Goal: Task Accomplishment & Management: Use online tool/utility

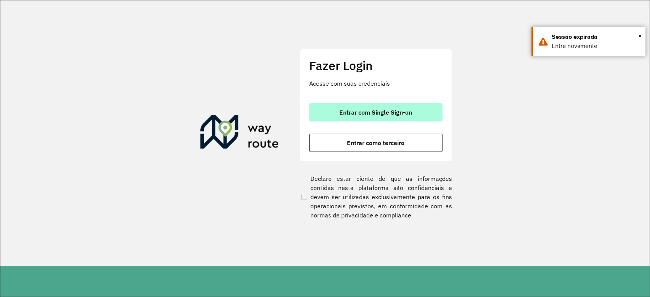
click at [382, 115] on span "Entrar com Single Sign-on" at bounding box center [375, 112] width 73 height 6
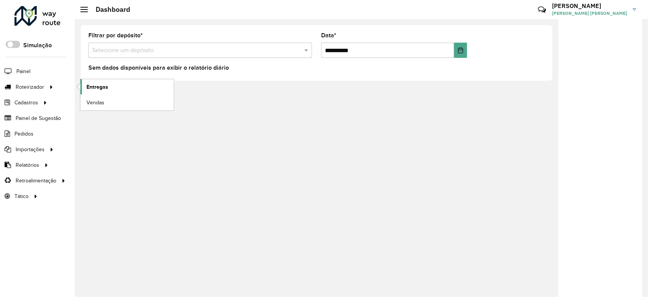
click at [121, 89] on link "Entregas" at bounding box center [126, 86] width 93 height 15
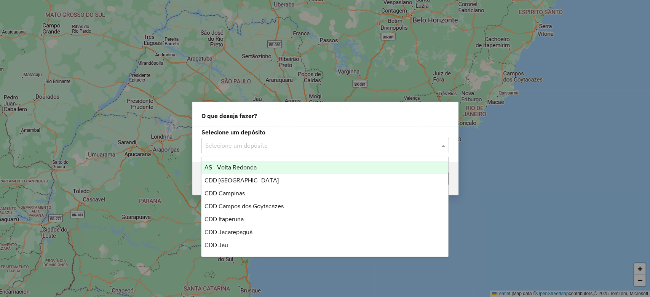
click at [237, 149] on input "text" at bounding box center [317, 145] width 225 height 9
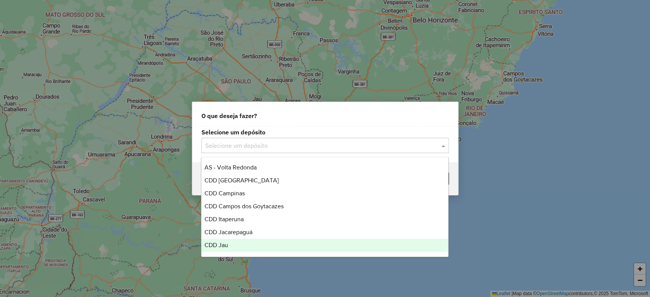
click at [232, 244] on div "CDD Jau" at bounding box center [324, 245] width 247 height 13
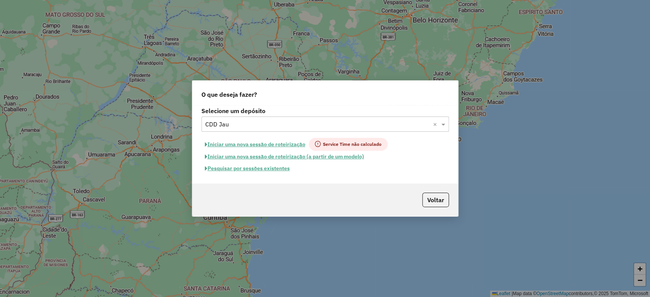
click at [266, 168] on button "Pesquisar por sessões existentes" at bounding box center [247, 169] width 92 height 12
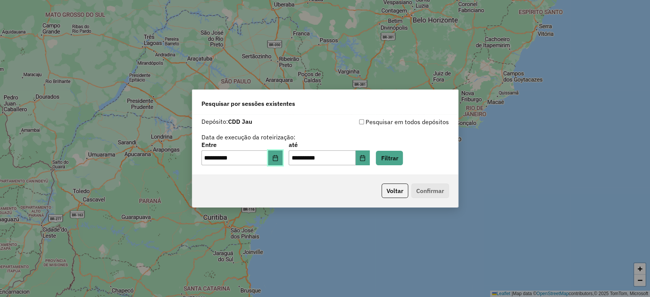
click at [278, 156] on icon "Choose Date" at bounding box center [275, 158] width 5 height 6
click at [383, 129] on div "**********" at bounding box center [325, 141] width 248 height 48
click at [403, 164] on button "Filtrar" at bounding box center [389, 158] width 27 height 14
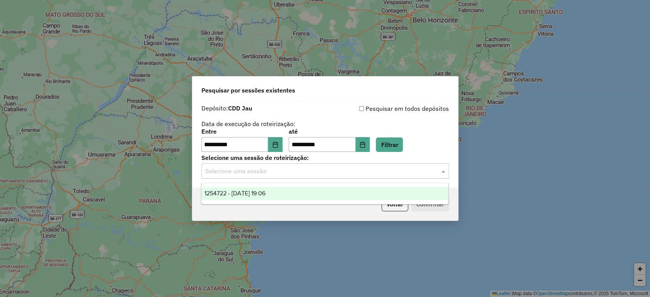
click at [351, 171] on input "text" at bounding box center [317, 171] width 225 height 9
click at [333, 187] on div "1254722 - [DATE] 19:06" at bounding box center [324, 193] width 247 height 13
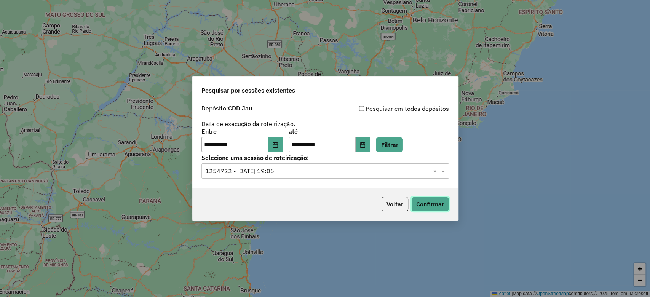
click at [423, 201] on button "Confirmar" at bounding box center [430, 204] width 38 height 14
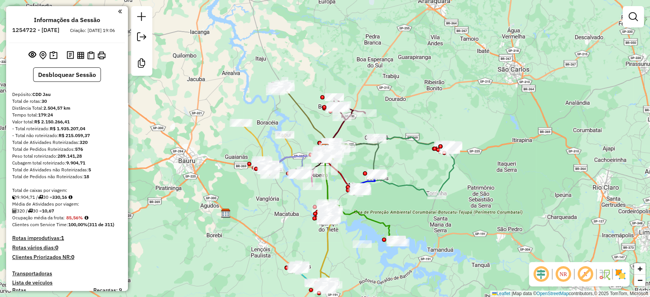
click at [537, 278] on em at bounding box center [541, 274] width 18 height 18
click at [585, 276] on em at bounding box center [585, 274] width 18 height 18
click at [621, 273] on img at bounding box center [620, 274] width 12 height 12
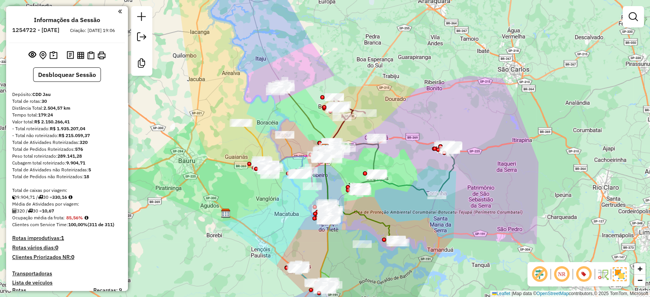
click at [566, 207] on div "Janela de atendimento Grade de atendimento Capacidade Transportadoras Veículos …" at bounding box center [325, 148] width 650 height 297
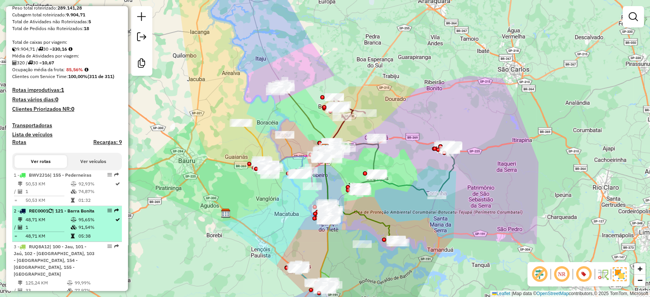
click at [88, 214] on div "2 - REC0001 | 121 - Barra Bonita" at bounding box center [54, 211] width 81 height 7
select select "**********"
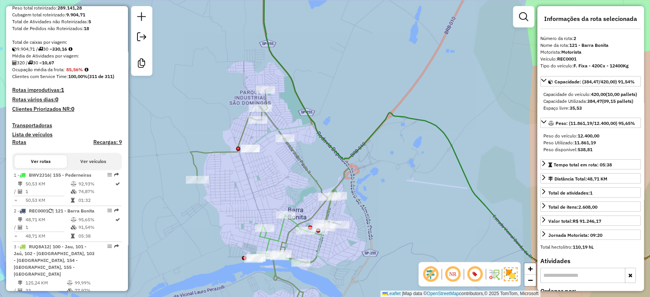
click at [250, 156] on div "Rota 19 - Placa DVN6B86 97753662 - SUPERMERCADO BURGOS Janela de atendimento Gr…" at bounding box center [325, 148] width 650 height 297
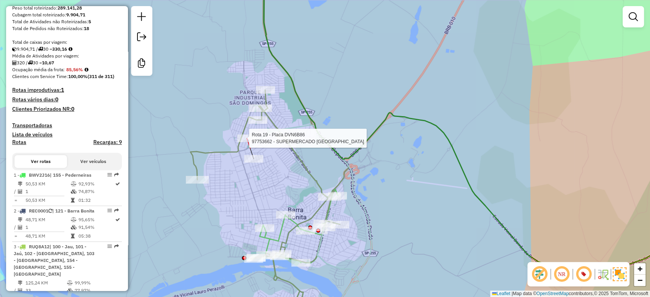
select select "**********"
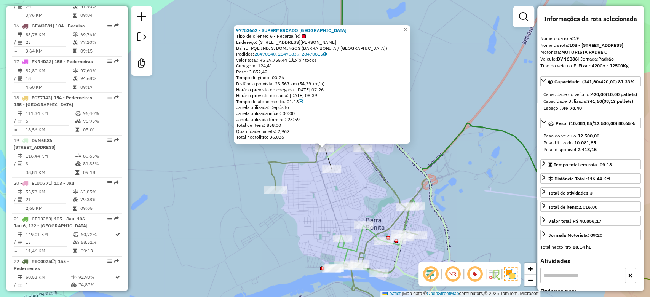
scroll to position [1045, 0]
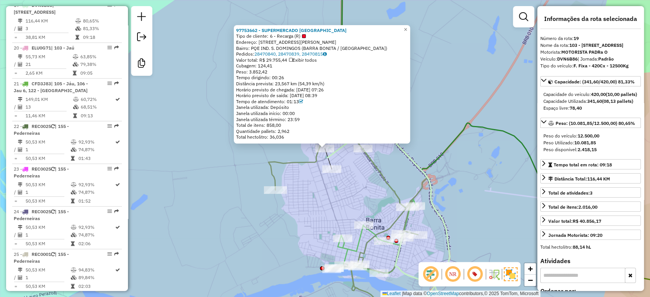
click at [224, 142] on div "97753662 - SUPERMERCADO BURGOS Tipo de cliente: 6 - Recarga (R) Endereço: AV AR…" at bounding box center [325, 148] width 650 height 297
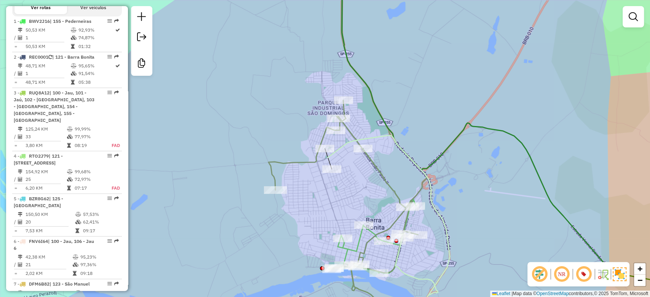
scroll to position [265, 0]
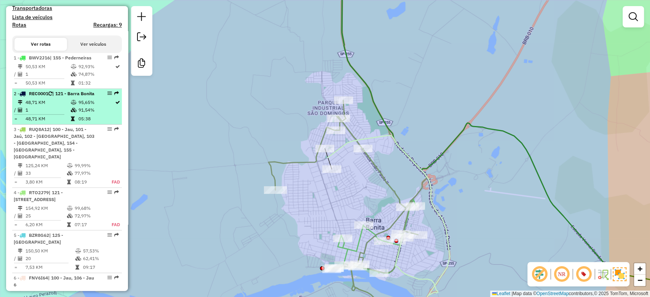
click at [78, 114] on td "91,54%" at bounding box center [96, 110] width 37 height 8
select select "**********"
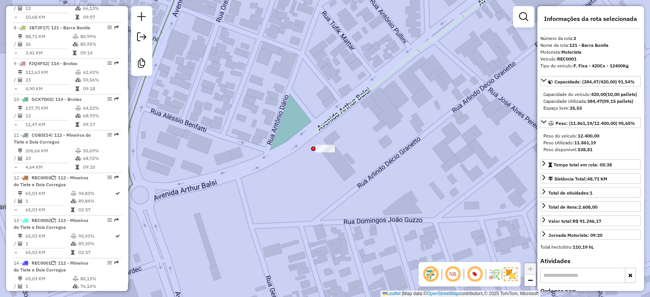
scroll to position [621, 0]
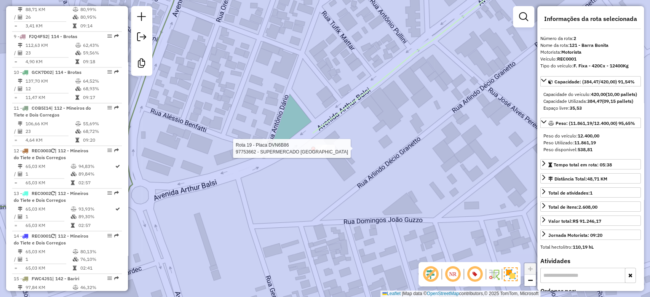
click at [317, 152] on div at bounding box center [325, 149] width 19 height 8
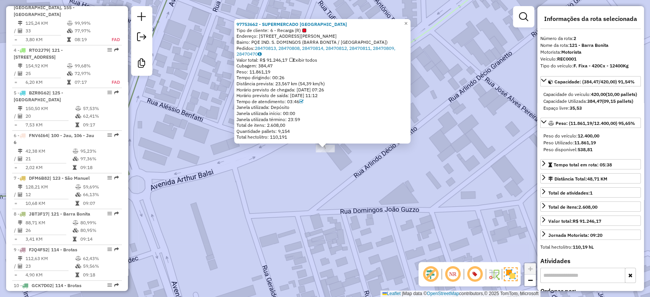
scroll to position [354, 0]
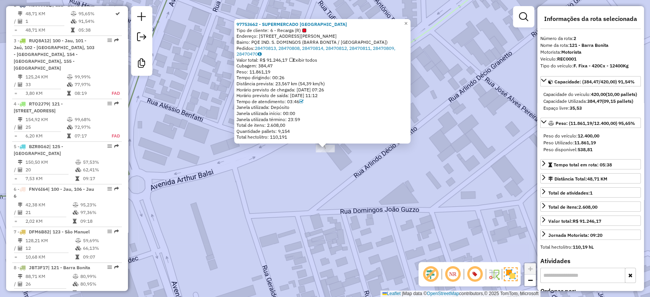
click at [332, 161] on div "97753662 - SUPERMERCADO BURGOS Tipo de cliente: 6 - Recarga (R) Endereço: AV AR…" at bounding box center [325, 148] width 650 height 297
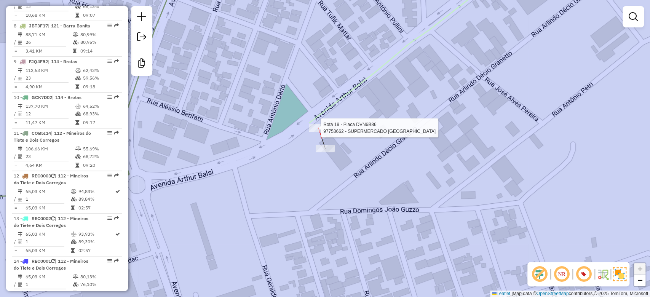
select select "**********"
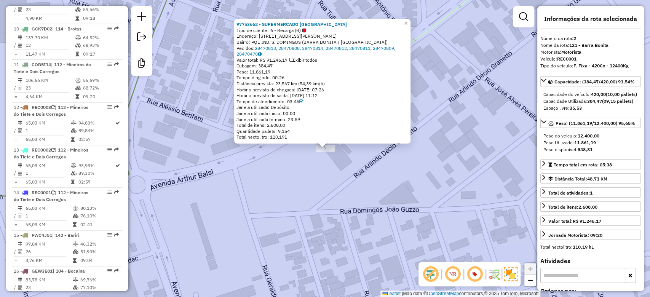
scroll to position [680, 0]
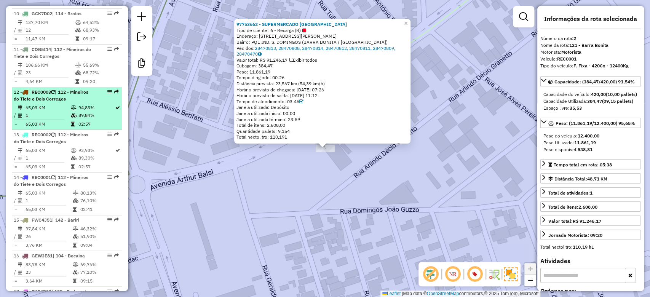
click at [69, 118] on table "65,03 KM 94,83% / 1 89,84% = 65,03 KM 02:57" at bounding box center [67, 116] width 107 height 24
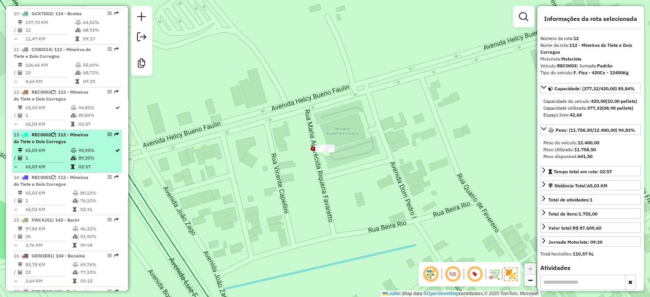
click at [70, 141] on div "13 - REC0002 | 112 - Mineiros do Tiete e Dois Corregos" at bounding box center [54, 138] width 81 height 14
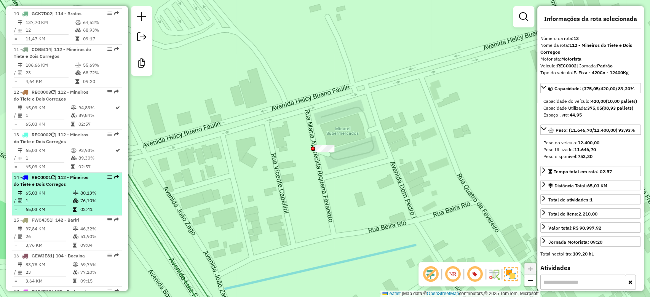
click at [74, 191] on icon at bounding box center [76, 193] width 6 height 5
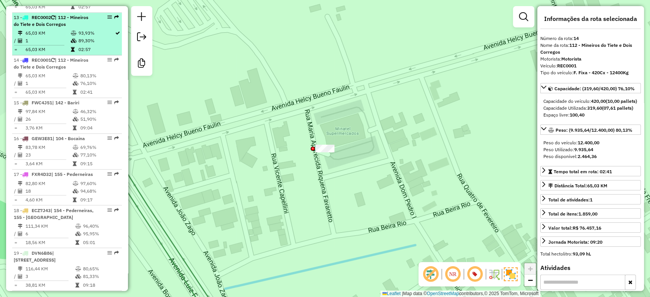
scroll to position [798, 0]
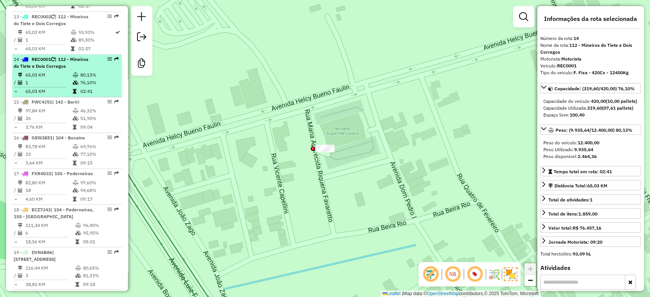
click at [80, 81] on td "76,10%" at bounding box center [99, 83] width 38 height 8
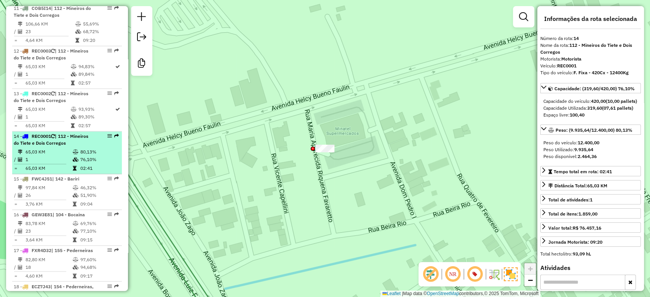
scroll to position [714, 0]
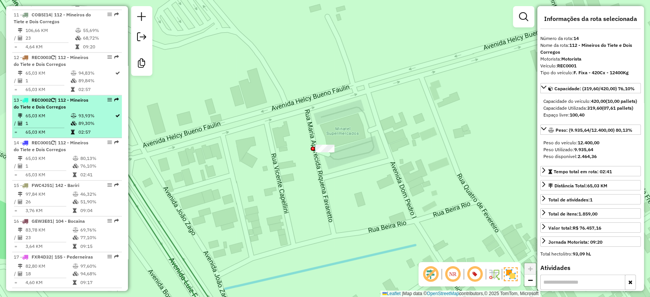
click at [78, 112] on td "93,93%" at bounding box center [96, 116] width 37 height 8
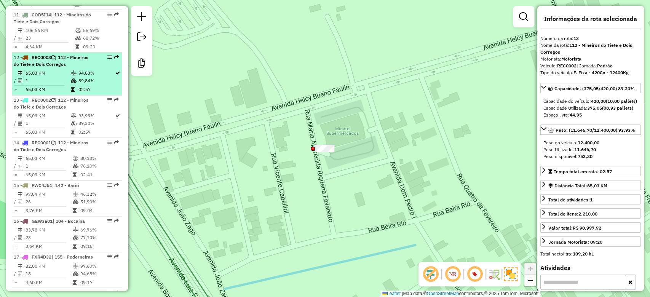
click at [81, 81] on td "89,84%" at bounding box center [96, 81] width 37 height 8
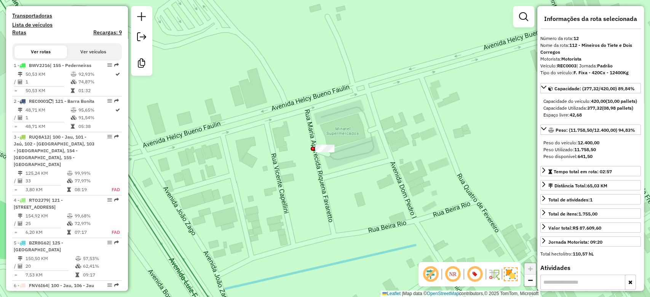
scroll to position [257, 0]
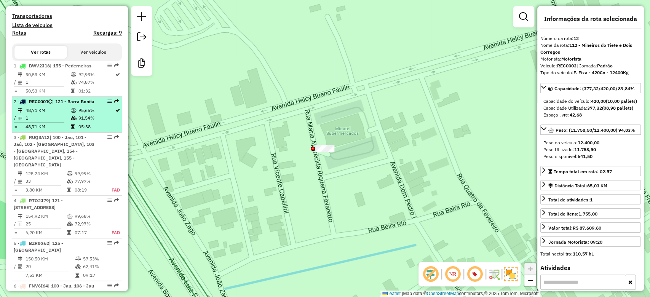
click at [81, 105] on div "2 - REC0001 | 121 - Barra Bonita" at bounding box center [54, 101] width 81 height 7
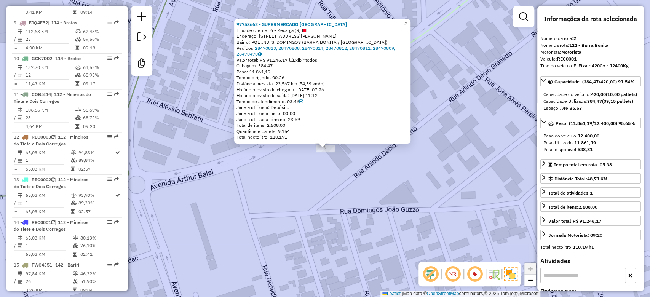
scroll to position [652, 0]
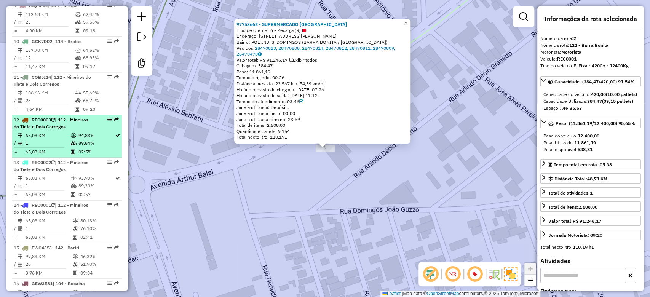
click at [86, 130] on li "12 - REC0003 | 112 - Mineiros do Tiete e Dois Corregos 65,03 KM 94,83% / 1 89,8…" at bounding box center [67, 136] width 110 height 43
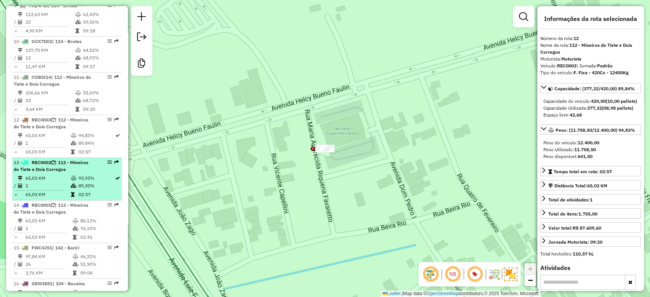
click at [80, 171] on div "13 - REC0002 | 112 - Mineiros do Tiete e Dois Corregos" at bounding box center [54, 166] width 81 height 14
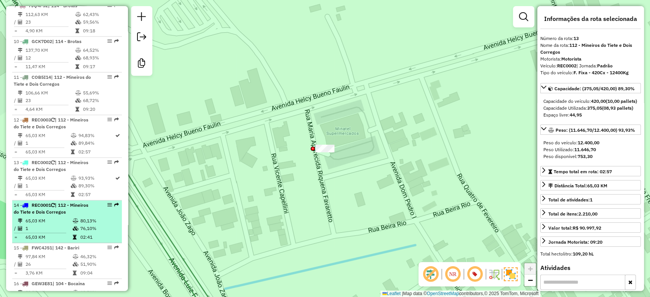
click at [80, 220] on td "80,13%" at bounding box center [99, 221] width 38 height 8
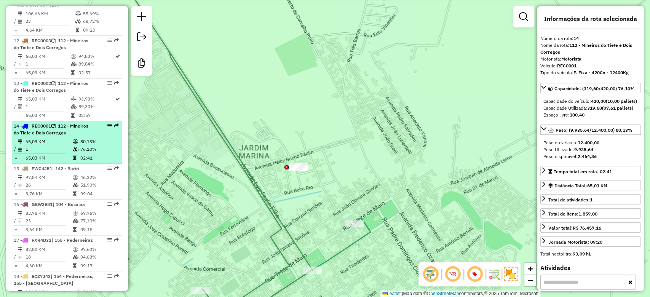
scroll to position [731, 0]
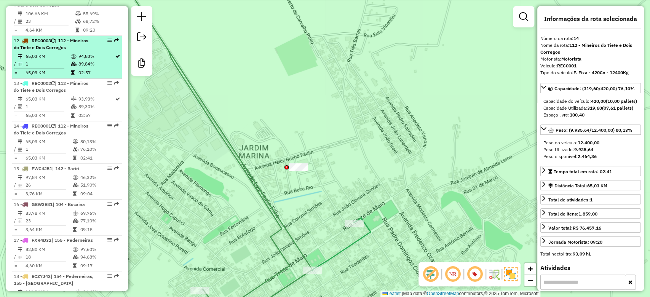
click at [61, 53] on td "65,03 KM" at bounding box center [47, 57] width 45 height 8
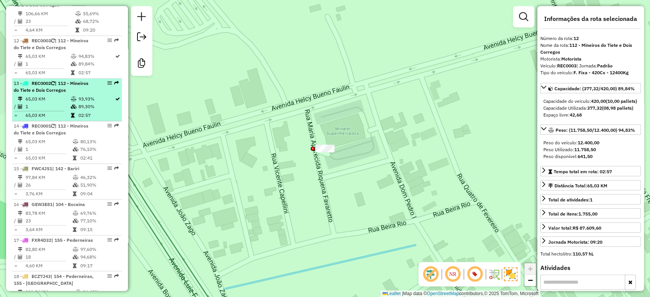
click at [62, 101] on td "65,03 KM" at bounding box center [47, 99] width 45 height 8
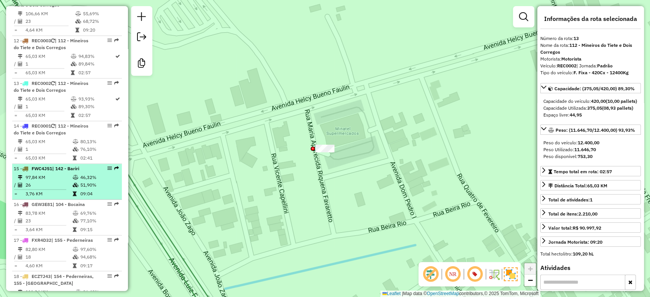
click at [70, 166] on span "| 142 - Bariri" at bounding box center [65, 169] width 27 height 6
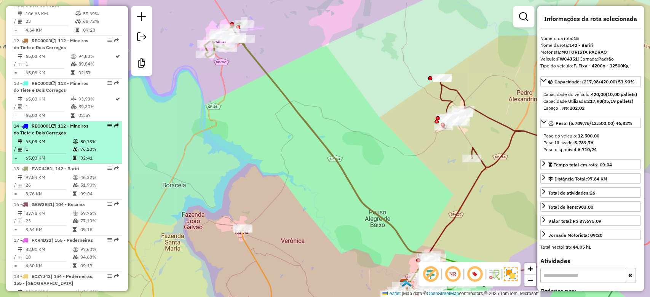
click at [76, 144] on td at bounding box center [76, 142] width 8 height 8
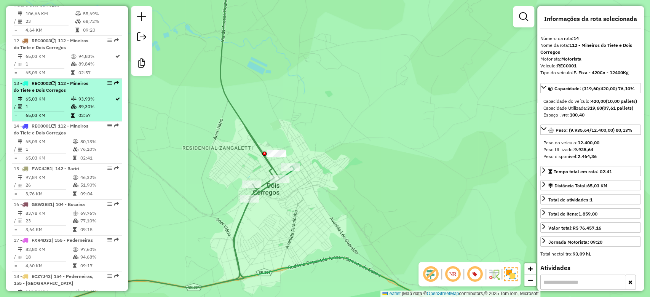
click at [81, 107] on td "89,30%" at bounding box center [96, 107] width 37 height 8
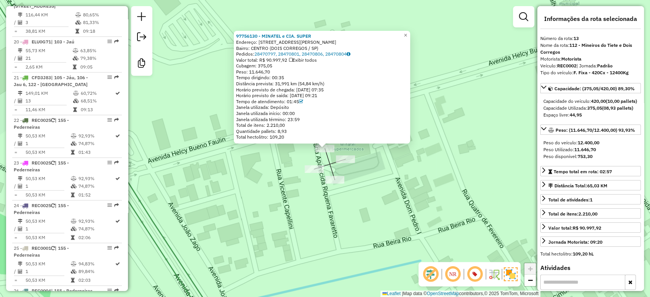
scroll to position [1056, 0]
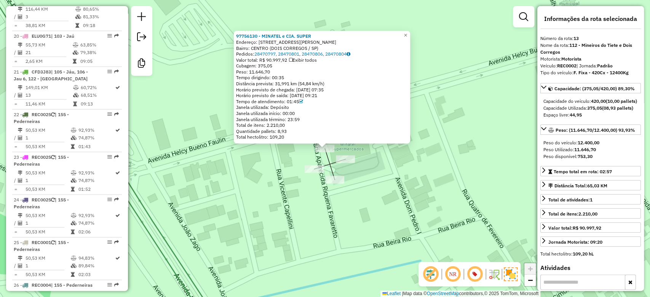
click at [82, 123] on div "22 - REC0025 | 155 - Pederneiras" at bounding box center [54, 118] width 81 height 14
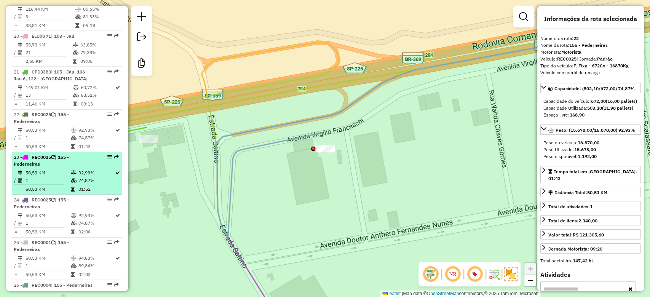
click at [74, 175] on icon at bounding box center [73, 173] width 6 height 5
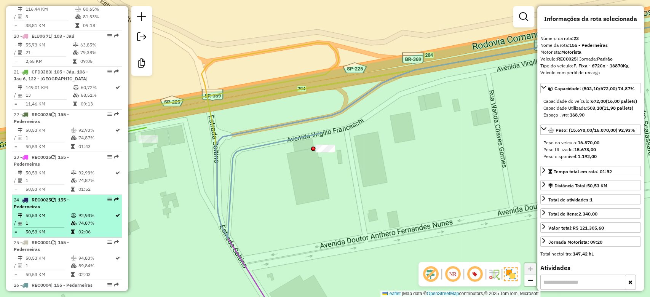
click at [61, 227] on td "1" at bounding box center [47, 223] width 45 height 8
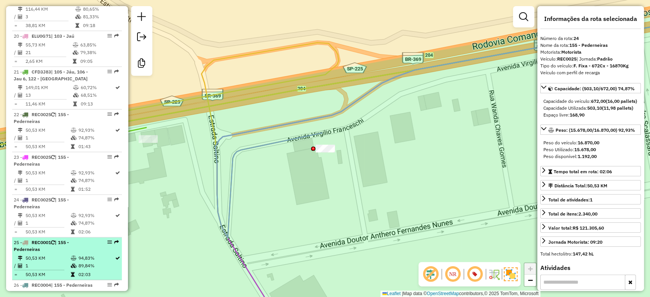
click at [60, 253] on div "25 - REC0001 | 155 - Pederneiras" at bounding box center [54, 246] width 81 height 14
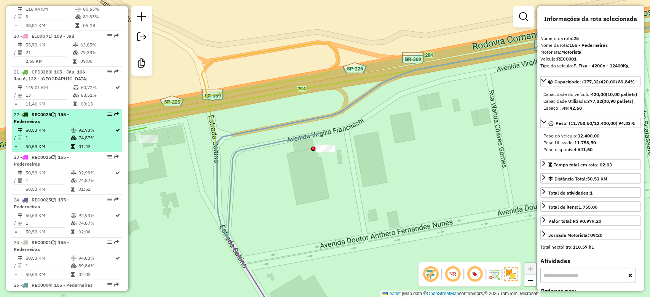
click at [70, 133] on icon at bounding box center [73, 130] width 6 height 5
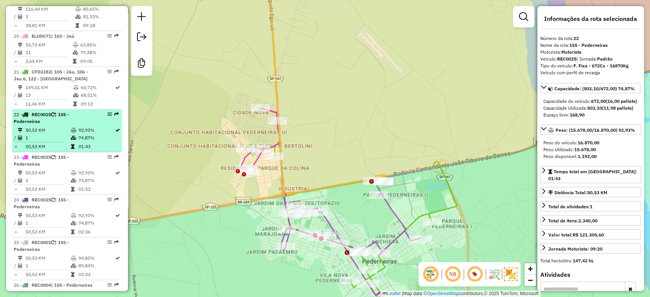
click at [74, 133] on icon at bounding box center [73, 130] width 6 height 5
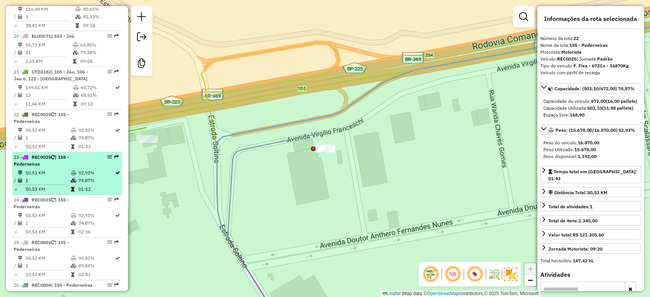
click at [65, 184] on td "1" at bounding box center [47, 181] width 45 height 8
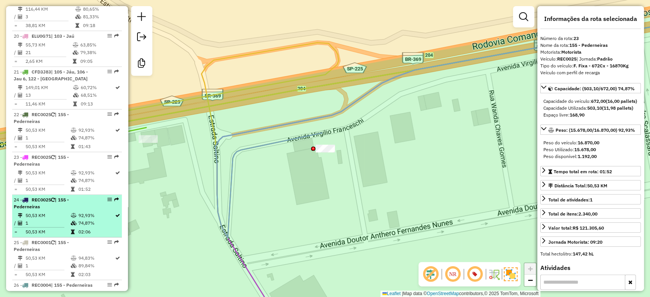
click at [64, 210] on div "24 - REC0025 | 155 - Pederneiras" at bounding box center [54, 204] width 81 height 14
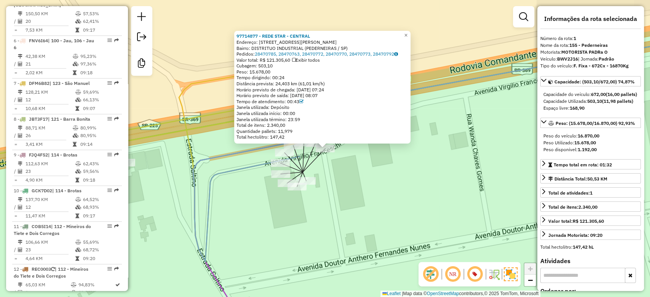
scroll to position [319, 0]
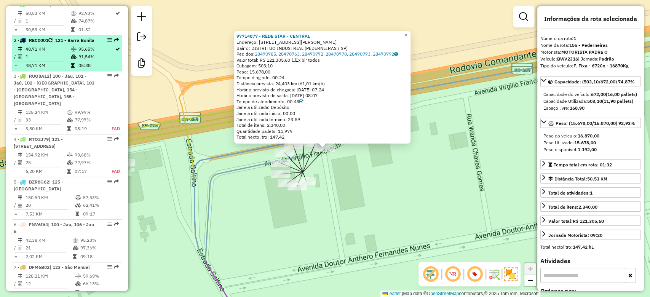
click at [40, 61] on td "1" at bounding box center [47, 57] width 45 height 8
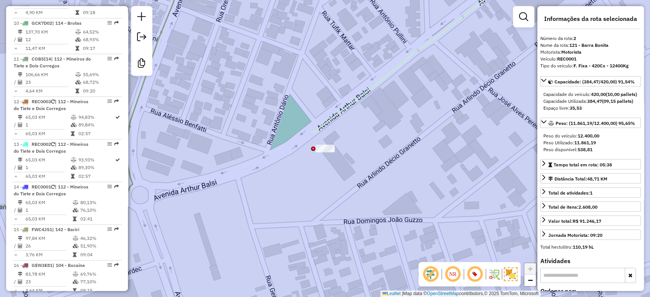
scroll to position [674, 0]
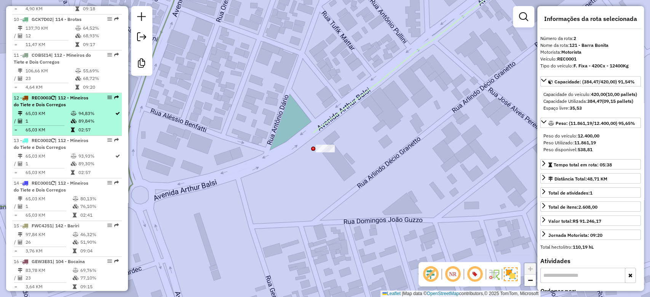
click at [74, 126] on td at bounding box center [74, 130] width 8 height 8
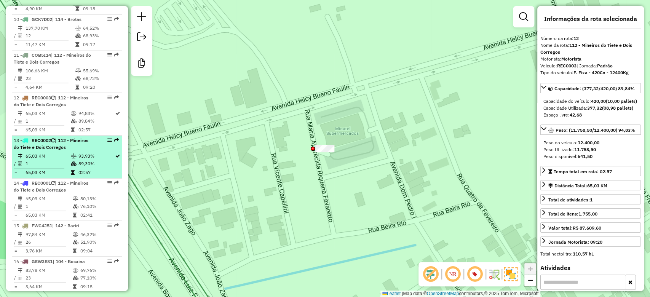
click at [72, 144] on div "13 - REC0002 | 112 - Mineiros do Tiete e Dois Corregos" at bounding box center [54, 144] width 81 height 14
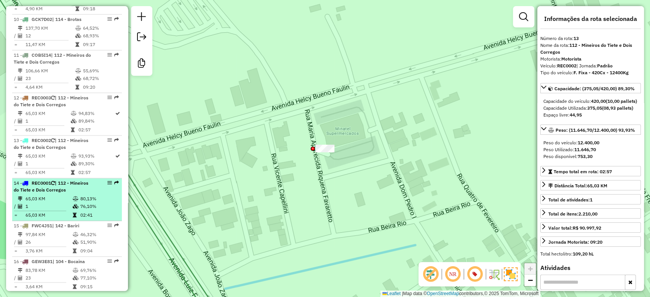
click at [73, 190] on div "14 - REC0001 | 112 - Mineiros do Tiete e Dois Corregos" at bounding box center [54, 187] width 81 height 14
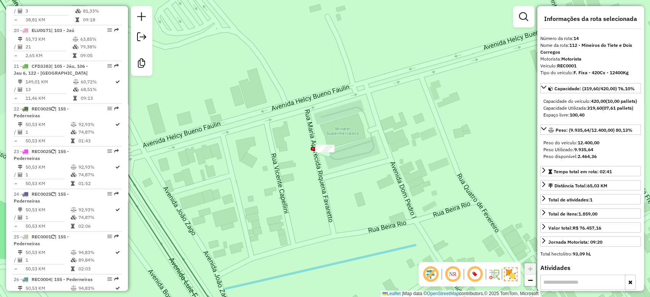
scroll to position [1063, 0]
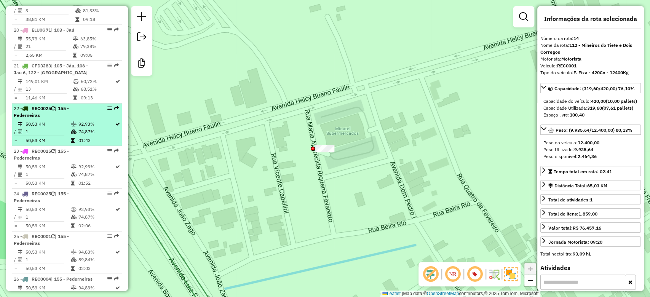
click at [82, 128] on td "92,93%" at bounding box center [96, 124] width 37 height 8
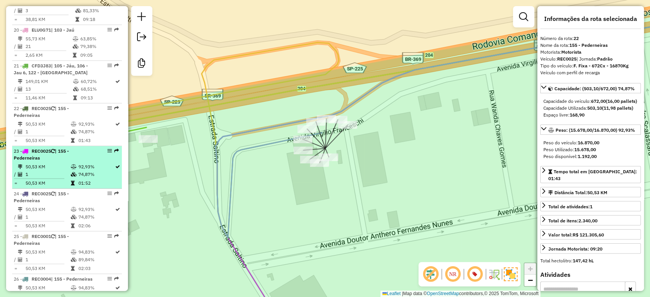
click at [80, 171] on td "92,93%" at bounding box center [96, 167] width 37 height 8
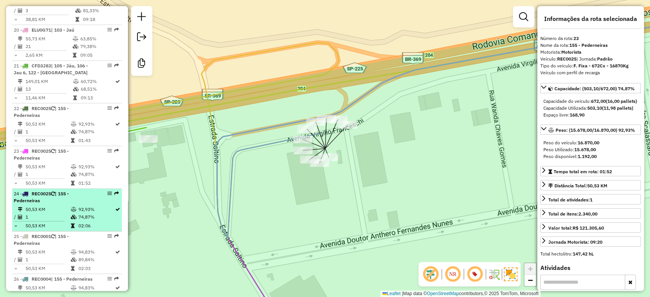
click at [83, 213] on td "92,93%" at bounding box center [96, 210] width 37 height 8
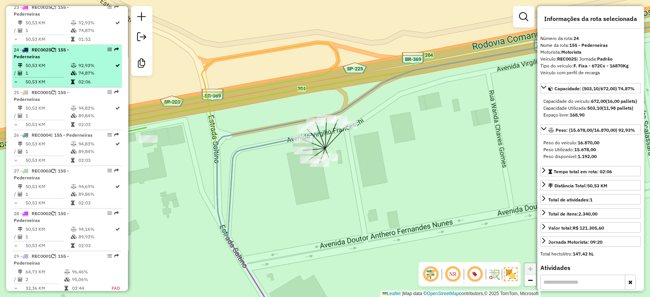
scroll to position [1211, 0]
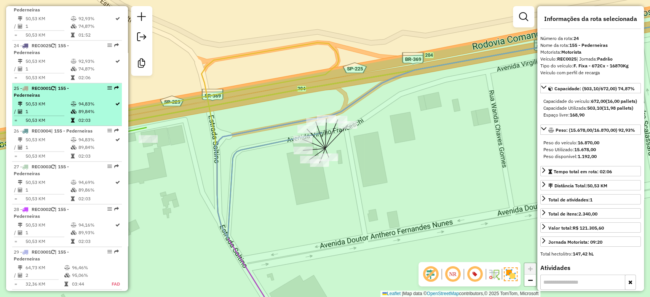
click at [70, 113] on td at bounding box center [74, 112] width 8 height 8
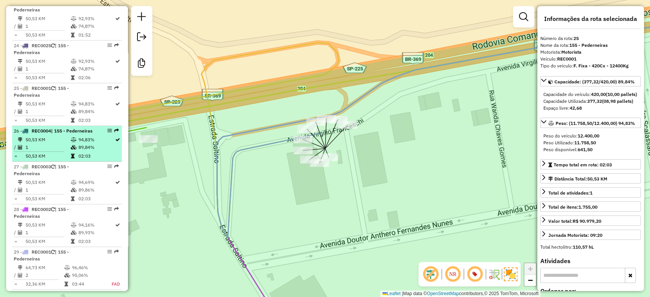
click at [68, 134] on div "26 - REC0004 | 155 - Pederneiras" at bounding box center [54, 131] width 81 height 7
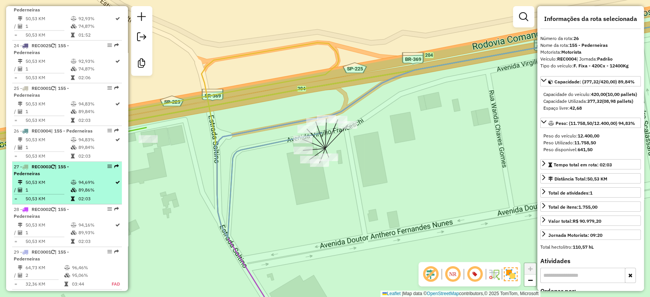
click at [70, 177] on div "27 - REC0003 | 155 - Pederneiras" at bounding box center [54, 170] width 81 height 14
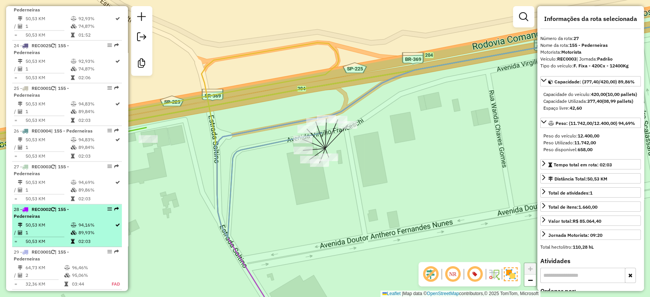
click at [77, 220] on div "28 - REC0002 | 155 - Pederneiras" at bounding box center [54, 213] width 81 height 14
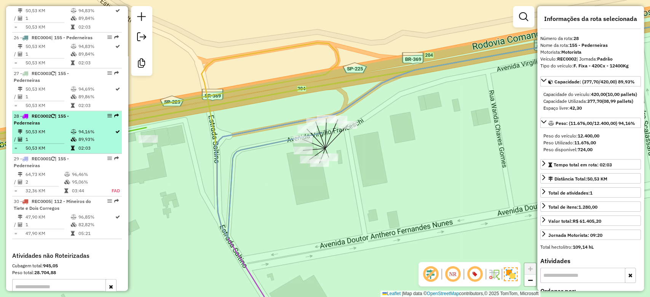
scroll to position [1318, 0]
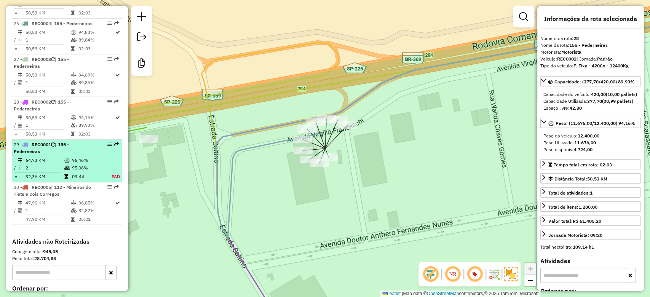
click at [74, 164] on td "96,46%" at bounding box center [88, 161] width 32 height 8
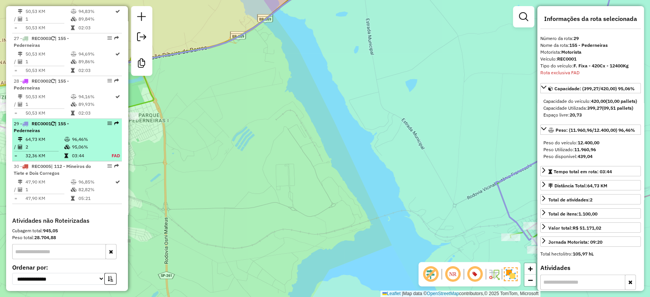
scroll to position [1339, 0]
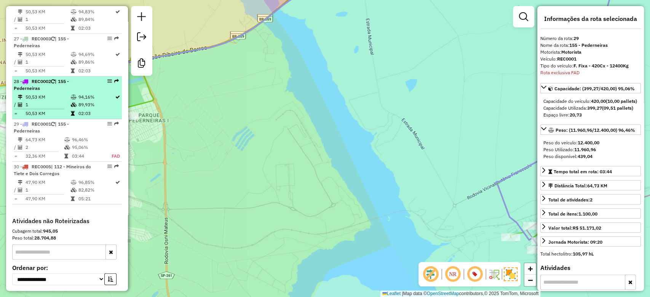
click at [75, 101] on td at bounding box center [74, 97] width 8 height 8
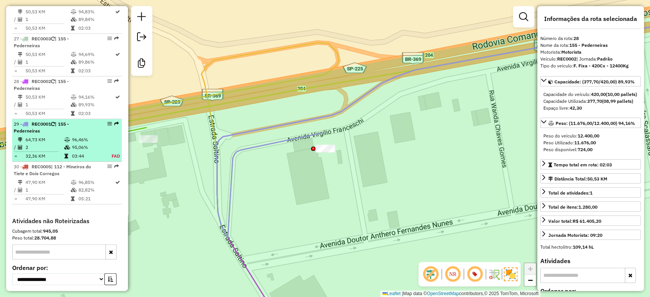
click at [94, 151] on td "95,06%" at bounding box center [88, 148] width 32 height 8
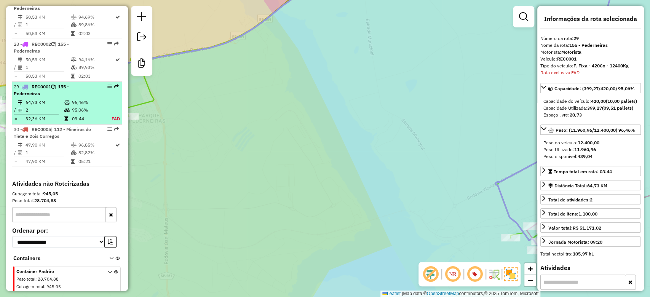
scroll to position [1397, 0]
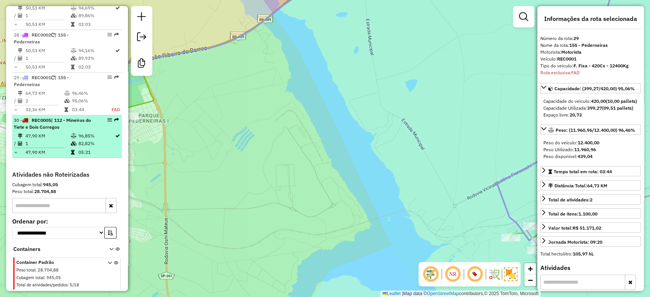
click at [91, 141] on td "82,82%" at bounding box center [96, 144] width 37 height 8
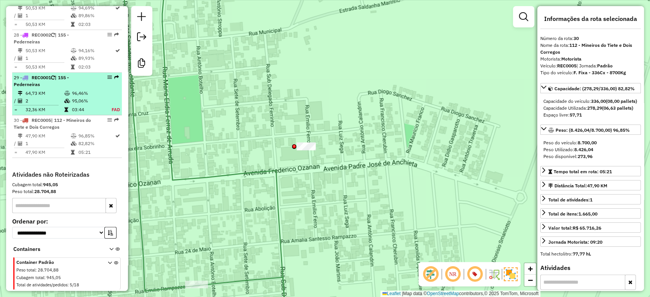
click at [80, 91] on td "96,46%" at bounding box center [88, 93] width 32 height 8
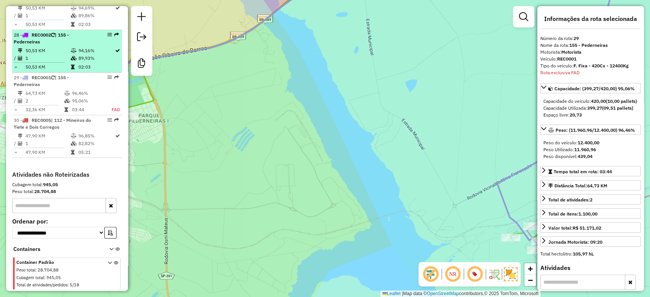
click at [75, 60] on icon at bounding box center [73, 58] width 6 height 5
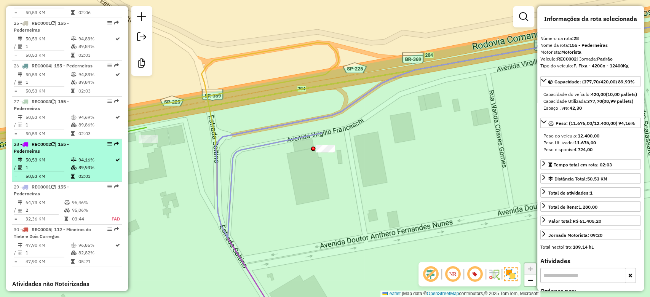
scroll to position [1254, 0]
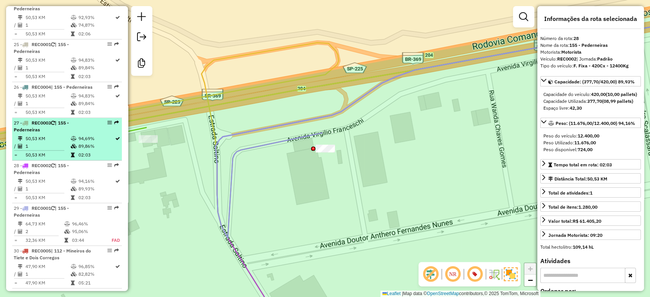
click at [70, 141] on icon at bounding box center [73, 138] width 6 height 5
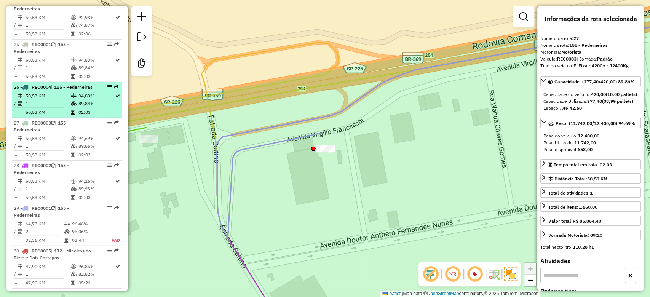
click at [73, 106] on icon at bounding box center [73, 103] width 6 height 5
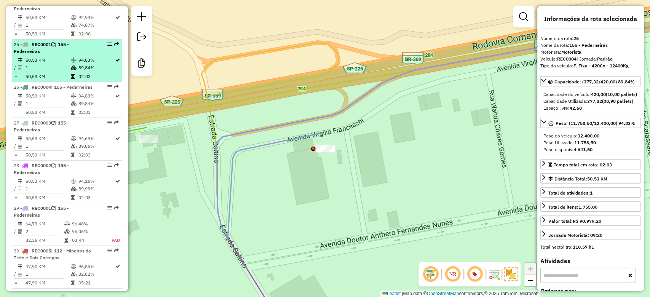
click at [78, 64] on td "94,83%" at bounding box center [96, 60] width 37 height 8
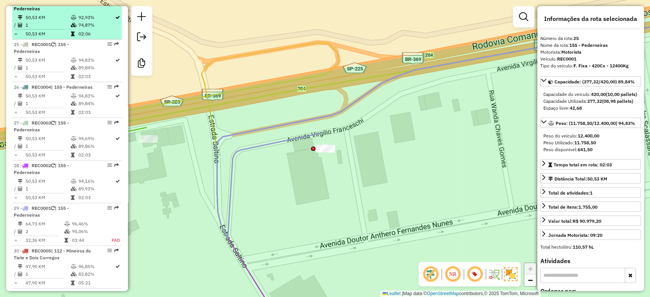
click at [79, 40] on li "24 - REC0025 | 155 - Pederneiras 50,53 KM 92,93% / 1 74,87% = 50,53 KM 02:06" at bounding box center [67, 18] width 110 height 43
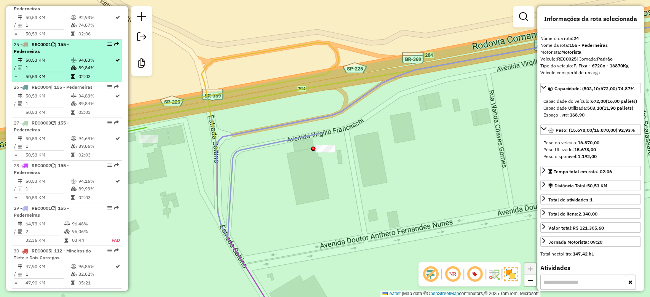
click at [78, 64] on td "94,83%" at bounding box center [96, 60] width 37 height 8
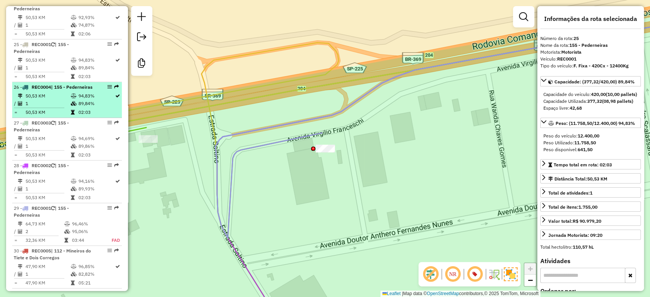
click at [76, 100] on td at bounding box center [74, 96] width 8 height 8
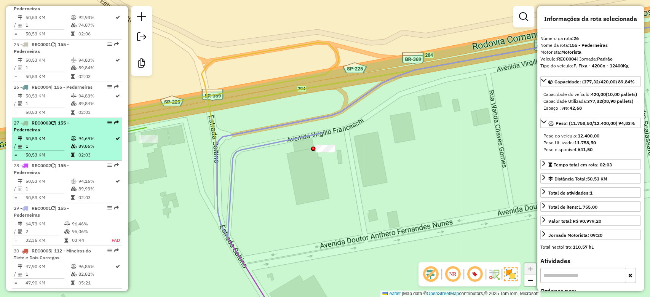
click at [76, 133] on div "27 - REC0003 | 155 - Pederneiras" at bounding box center [54, 127] width 81 height 14
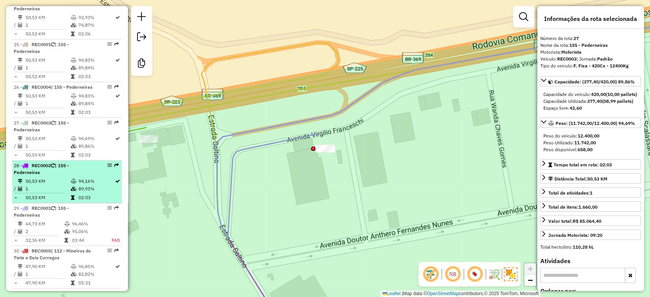
click at [75, 185] on td at bounding box center [74, 181] width 8 height 8
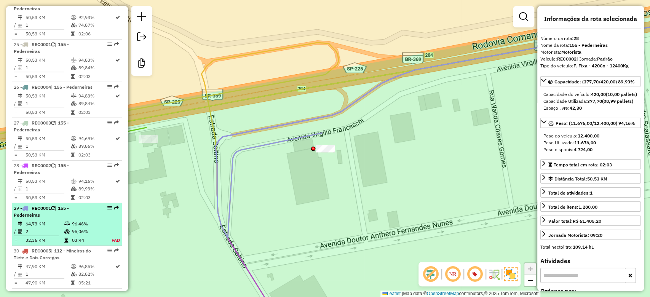
click at [75, 228] on td "96,46%" at bounding box center [88, 224] width 32 height 8
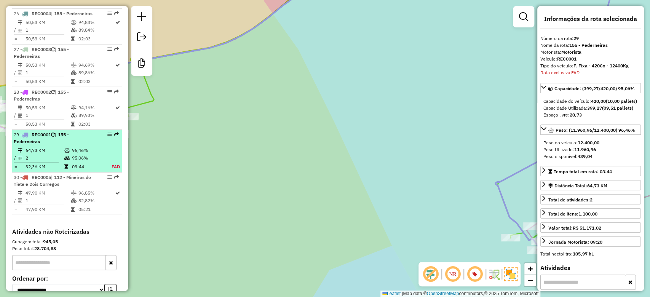
scroll to position [1397, 0]
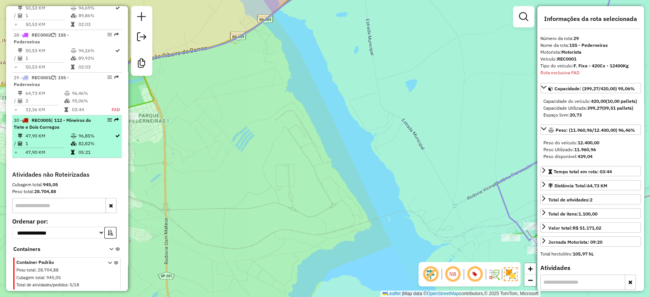
click at [79, 145] on td "82,82%" at bounding box center [96, 144] width 37 height 8
